Goal: Task Accomplishment & Management: Manage account settings

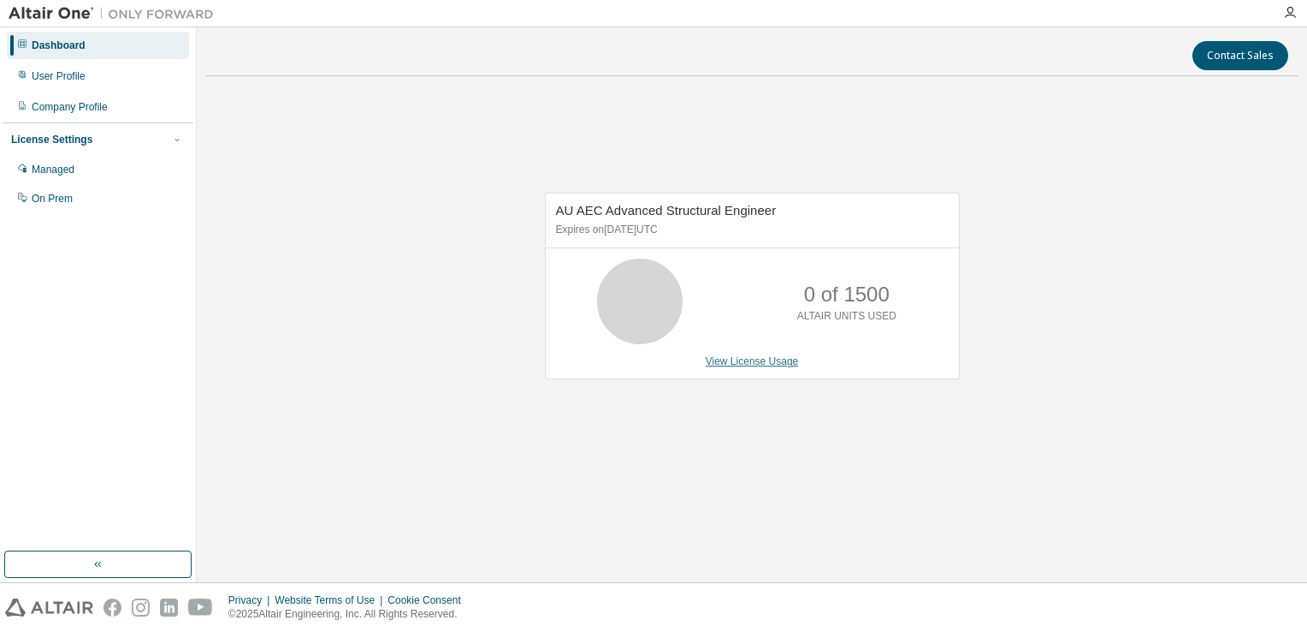
click at [735, 361] on link "View License Usage" at bounding box center [752, 361] width 93 height 12
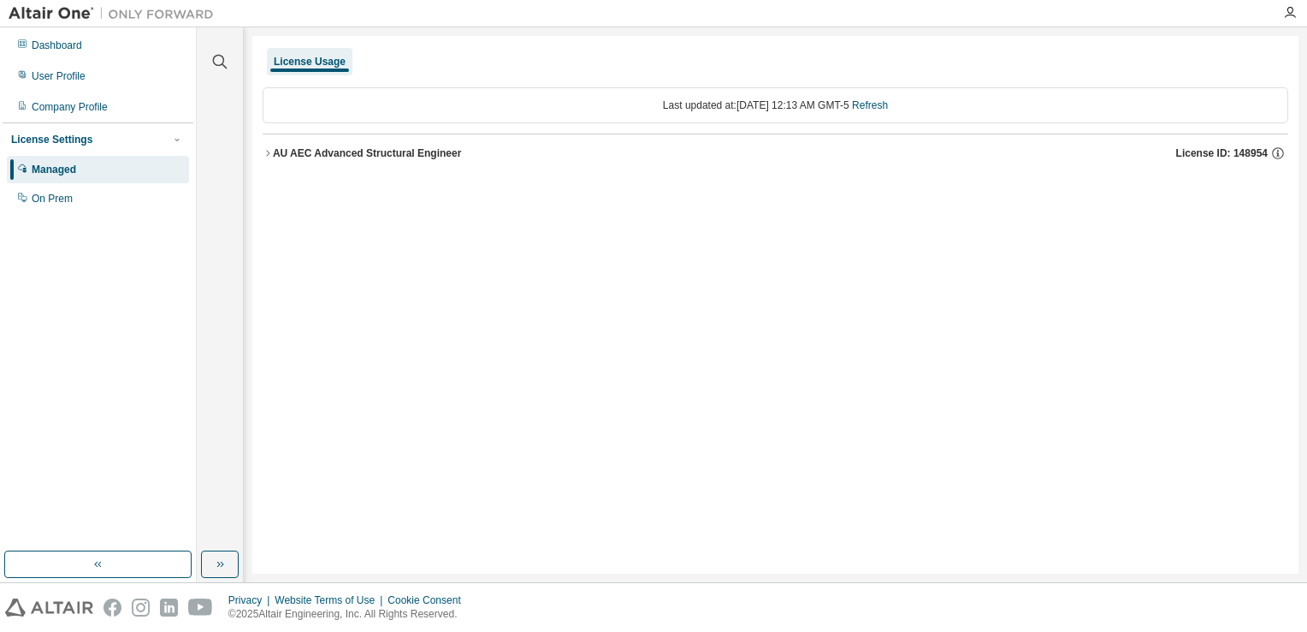
click at [383, 146] on div "AU AEC Advanced Structural Engineer" at bounding box center [367, 153] width 189 height 14
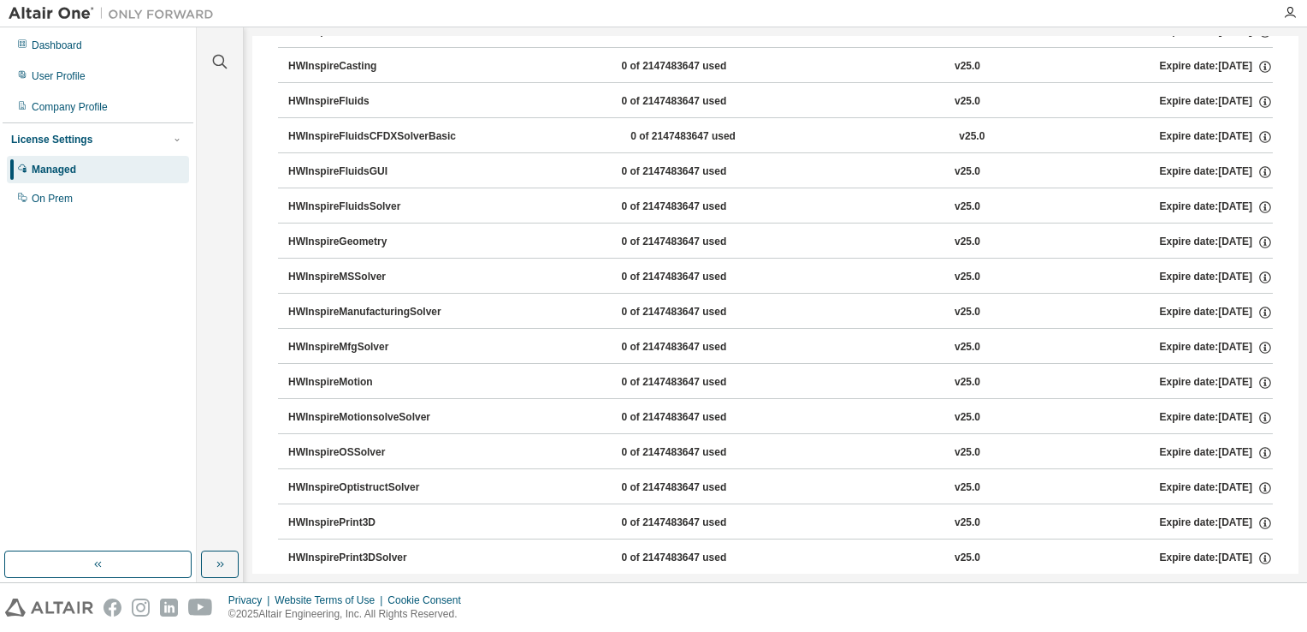
scroll to position [1369, 0]
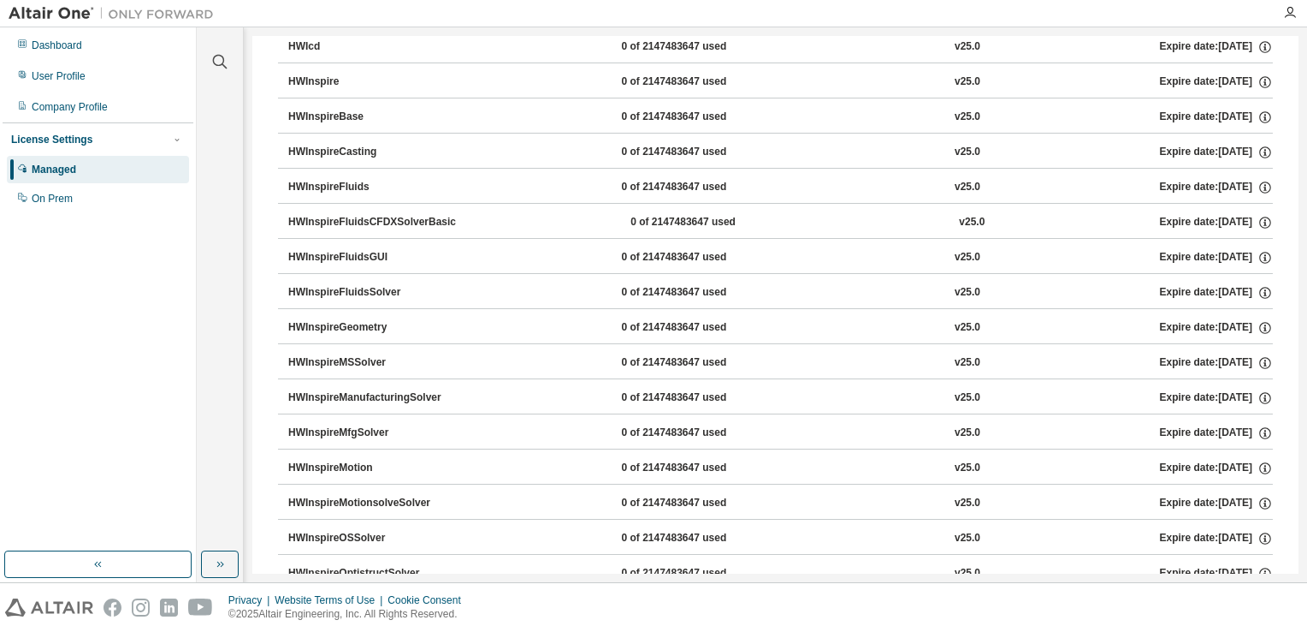
click at [164, 359] on div "Dashboard User Profile Company Profile License Settings Managed On Prem" at bounding box center [98, 289] width 191 height 519
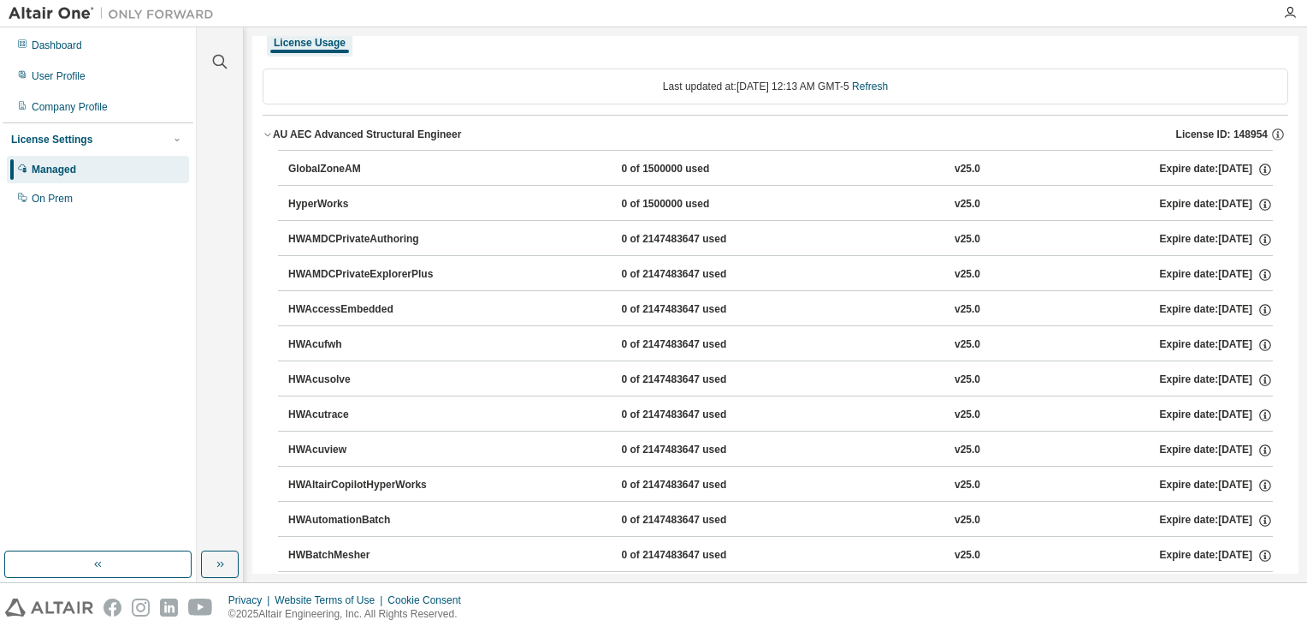
scroll to position [0, 0]
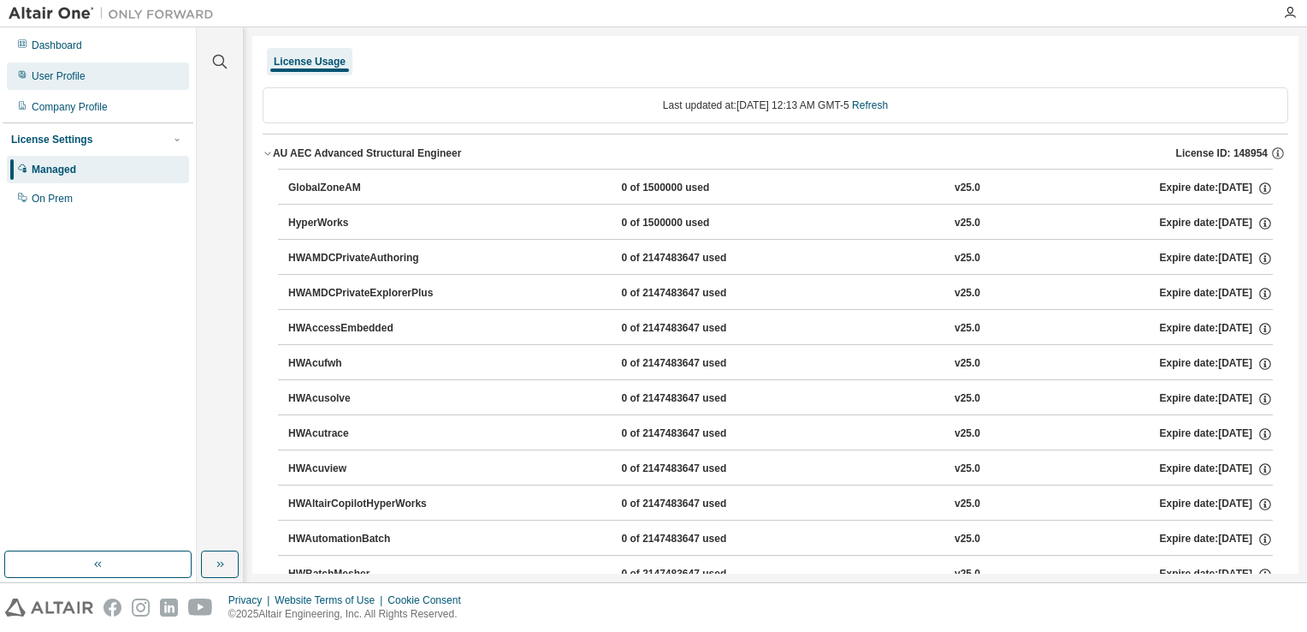
click at [67, 74] on div "User Profile" at bounding box center [59, 76] width 54 height 14
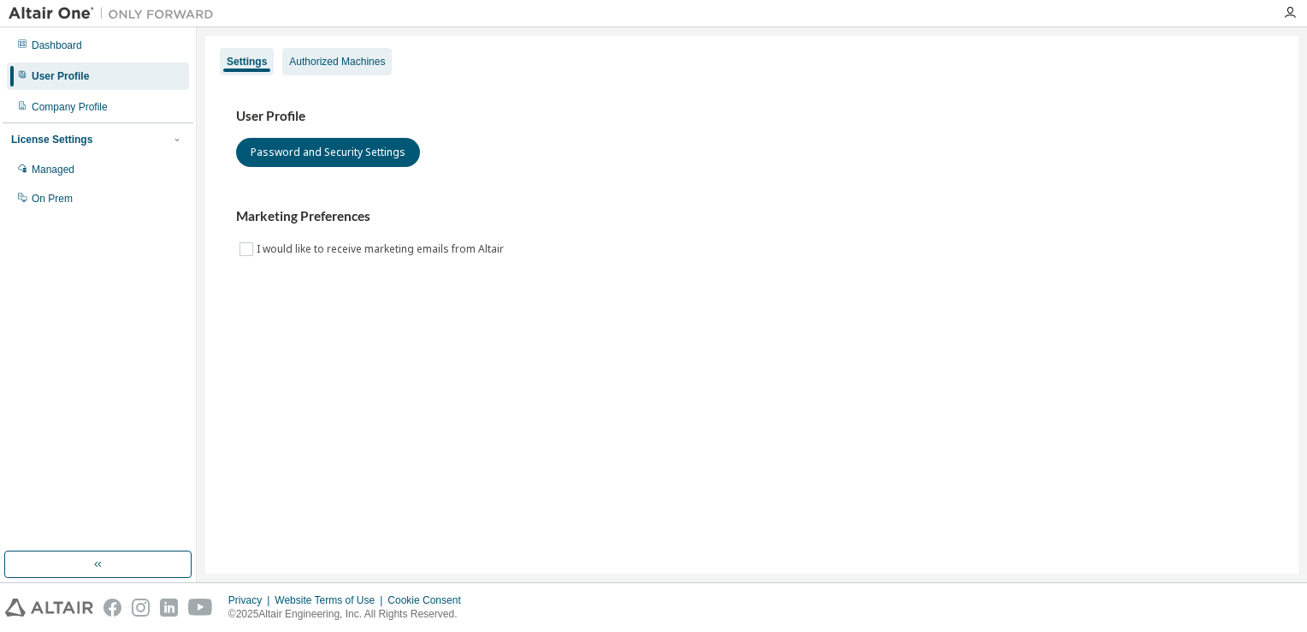
click at [352, 62] on div "Authorized Machines" at bounding box center [337, 62] width 96 height 14
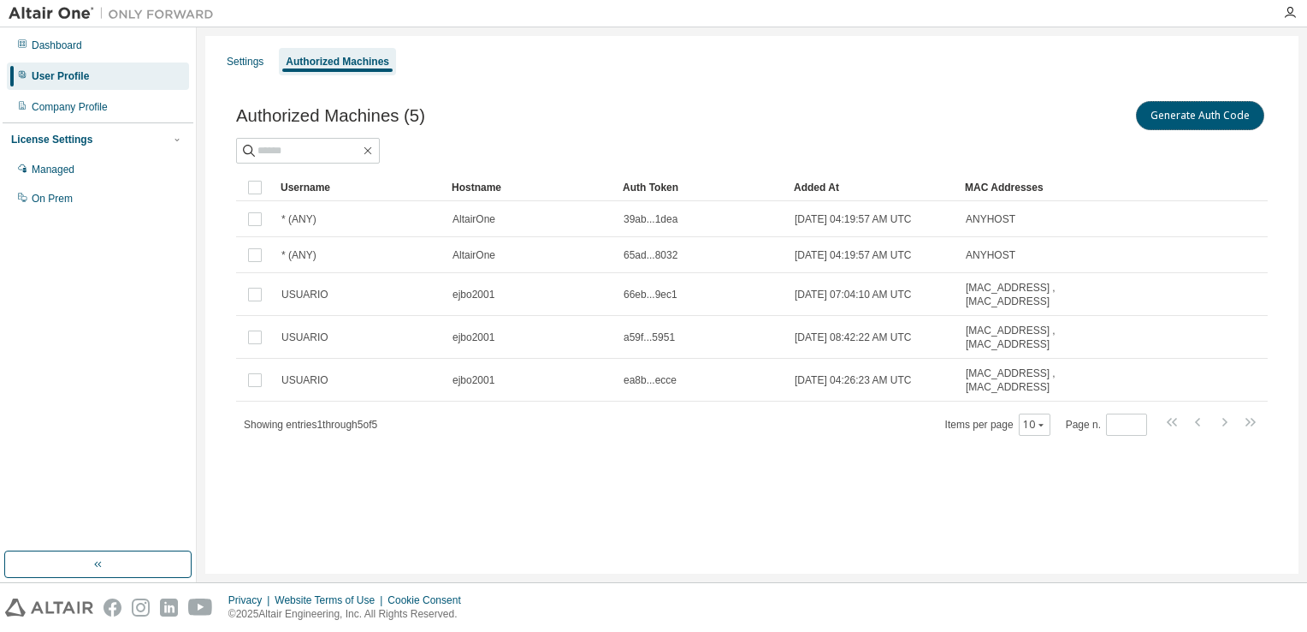
click at [1155, 132] on div "Generate Auth Code" at bounding box center [1010, 116] width 516 height 36
click at [1165, 119] on button "Generate Auth Code" at bounding box center [1200, 115] width 128 height 29
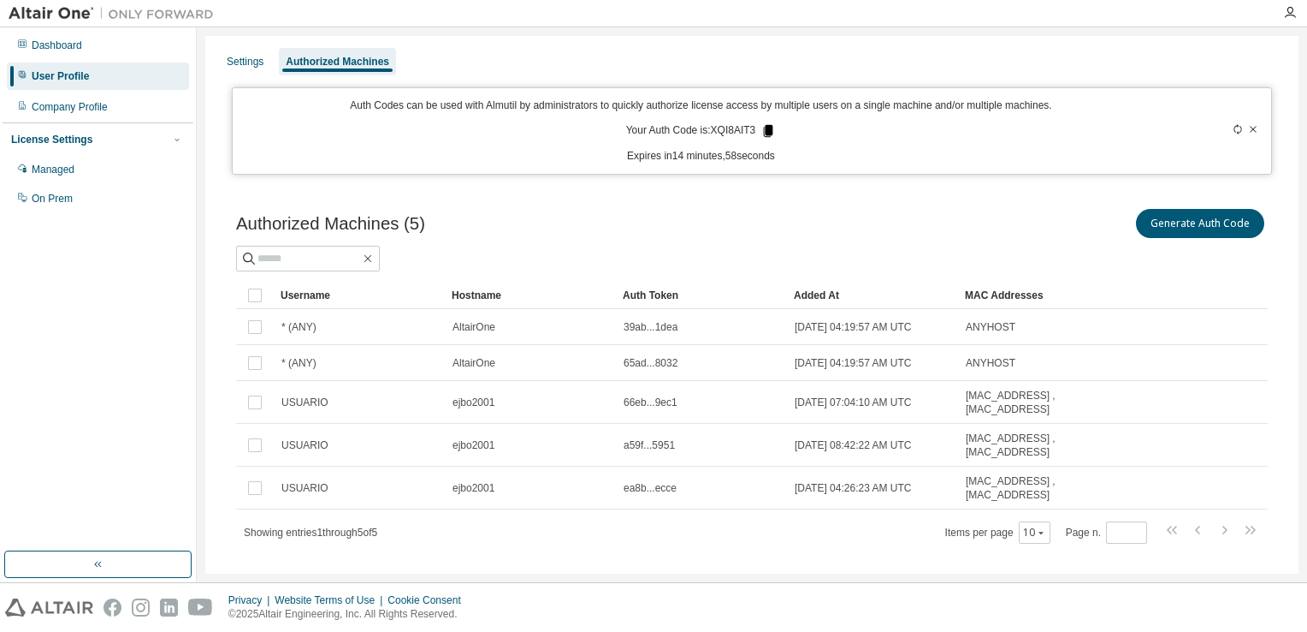
click at [768, 129] on icon at bounding box center [768, 131] width 9 height 12
